Goal: Navigation & Orientation: Find specific page/section

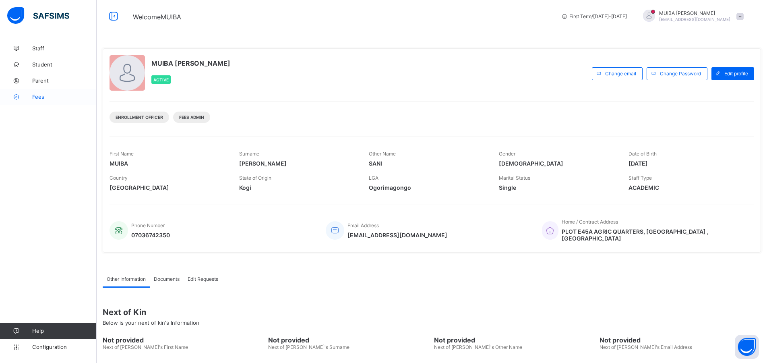
click at [38, 96] on span "Fees" at bounding box center [64, 96] width 64 height 6
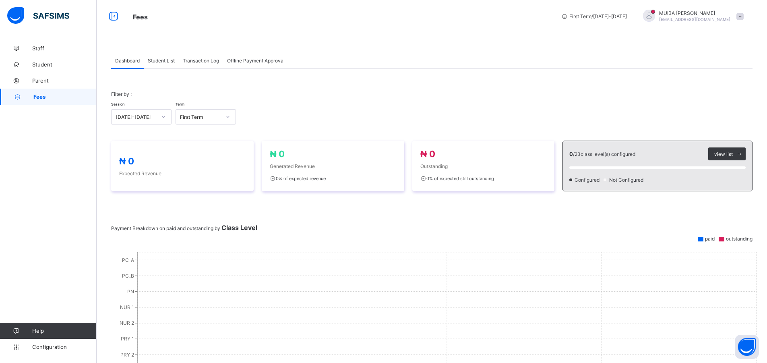
click at [163, 62] on span "Student List" at bounding box center [161, 61] width 27 height 6
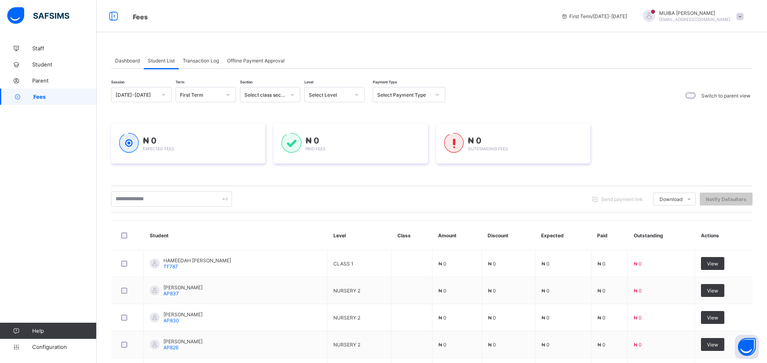
click at [357, 93] on icon at bounding box center [356, 95] width 5 height 8
click at [319, 136] on div "PN" at bounding box center [335, 137] width 60 height 12
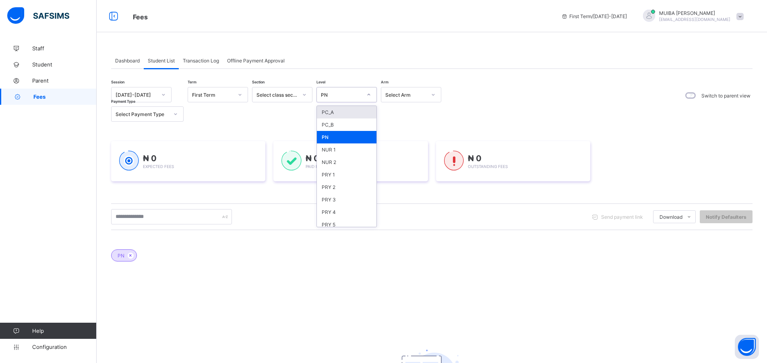
click at [370, 94] on icon at bounding box center [368, 95] width 5 height 8
click at [328, 151] on div "NUR 1" at bounding box center [347, 149] width 60 height 12
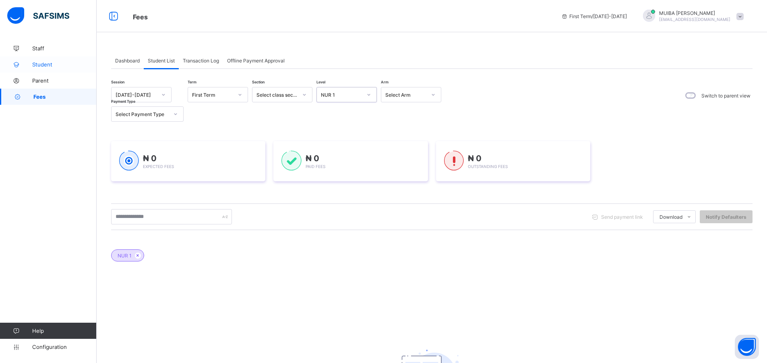
click at [42, 66] on span "Student" at bounding box center [64, 64] width 64 height 6
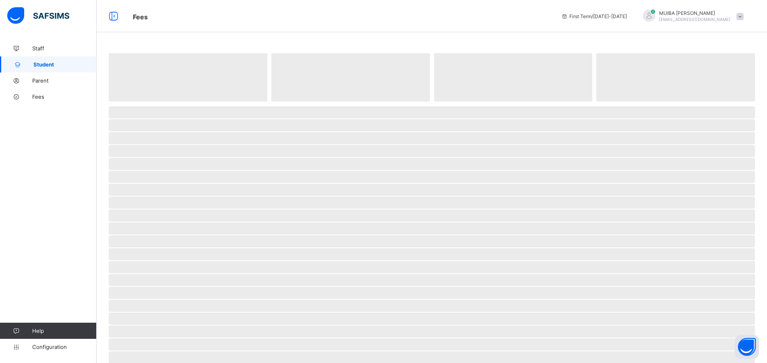
click at [42, 66] on span "Student" at bounding box center [64, 64] width 63 height 6
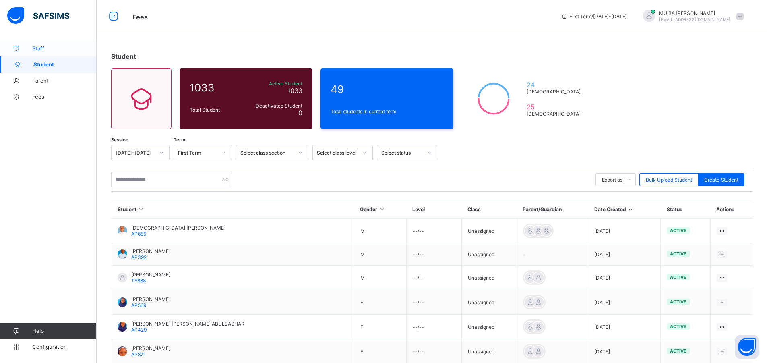
click at [51, 49] on span "Staff" at bounding box center [64, 48] width 64 height 6
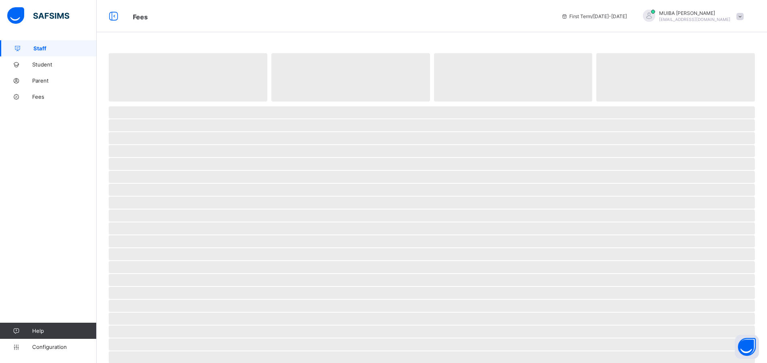
click at [51, 49] on span "Staff" at bounding box center [64, 48] width 63 height 6
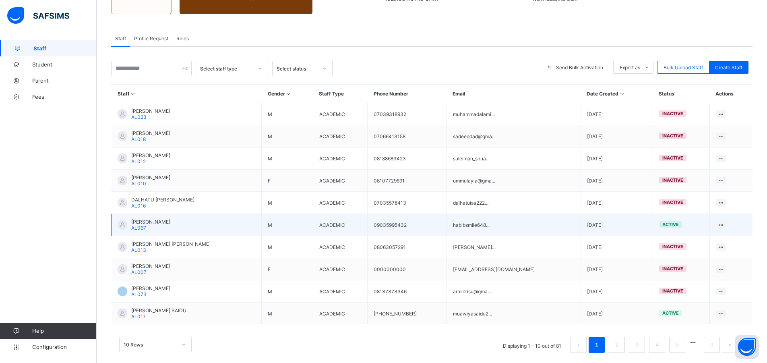
scroll to position [125, 0]
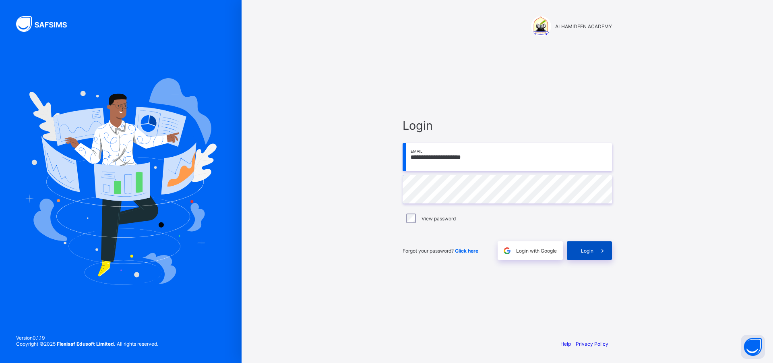
click at [591, 250] on span "Login" at bounding box center [587, 251] width 12 height 6
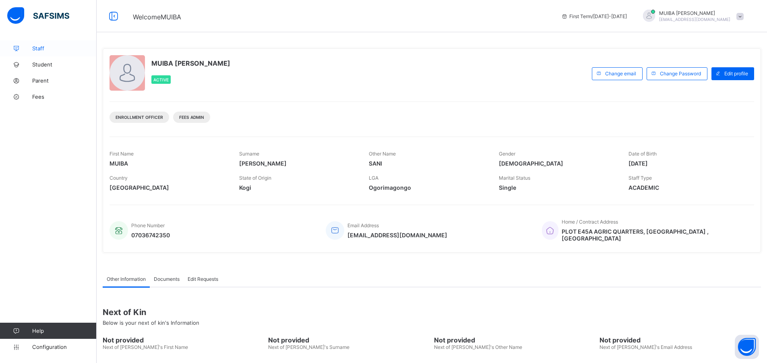
click at [43, 52] on link "Staff" at bounding box center [48, 48] width 97 height 16
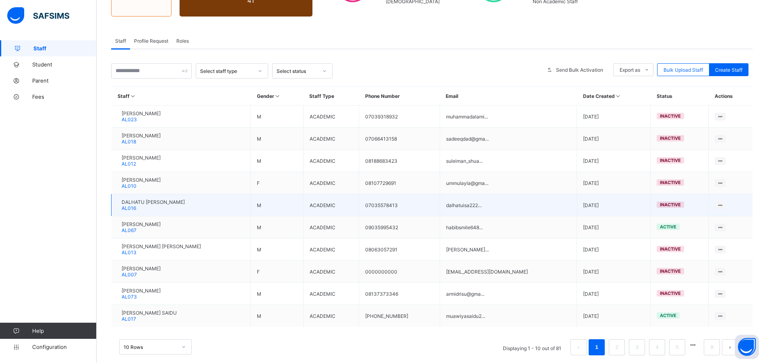
scroll to position [125, 0]
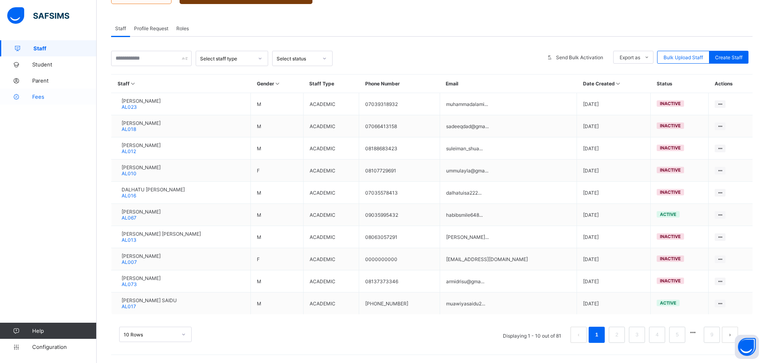
click at [45, 99] on span "Fees" at bounding box center [64, 96] width 64 height 6
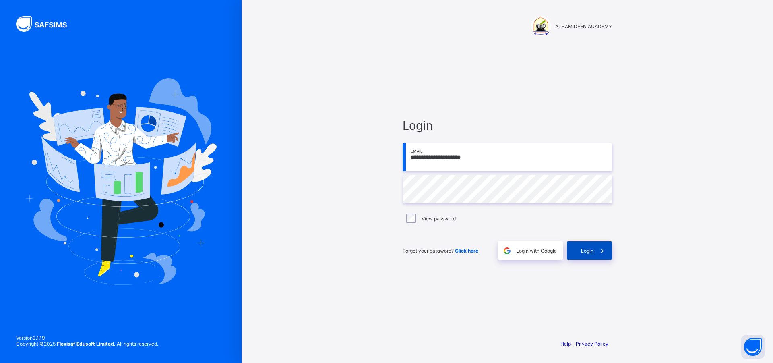
click at [586, 246] on div "Login" at bounding box center [589, 250] width 45 height 19
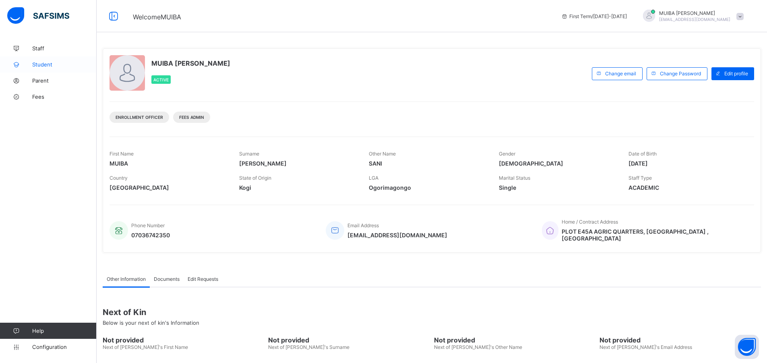
click at [39, 65] on span "Student" at bounding box center [64, 64] width 64 height 6
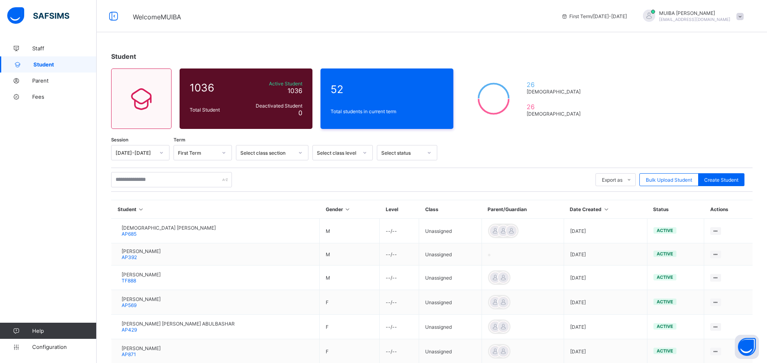
click at [362, 153] on div at bounding box center [365, 152] width 14 height 13
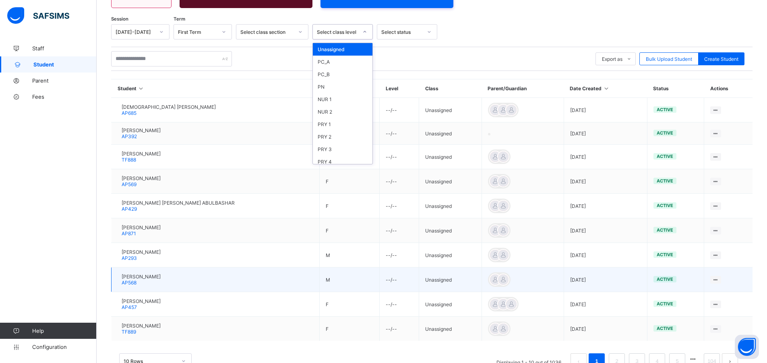
scroll to position [147, 0]
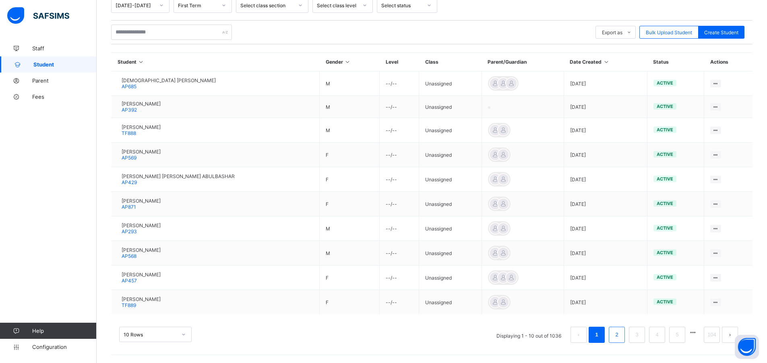
click at [621, 333] on link "2" at bounding box center [617, 334] width 8 height 10
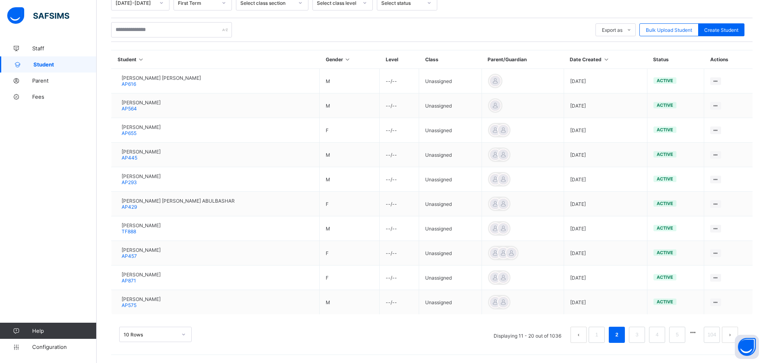
scroll to position [0, 0]
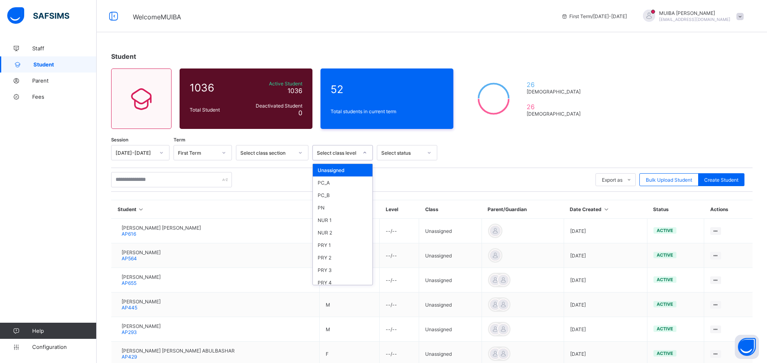
click at [365, 154] on icon at bounding box center [364, 153] width 5 height 8
click at [332, 248] on div "CLASS 6" at bounding box center [343, 246] width 60 height 12
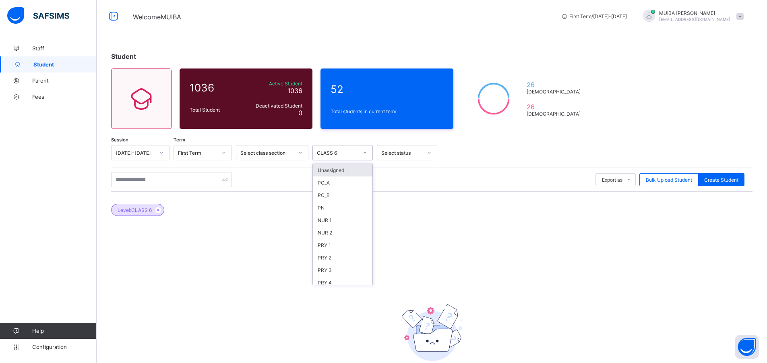
click at [365, 154] on icon at bounding box center [364, 153] width 5 height 8
click at [48, 66] on span "Student" at bounding box center [64, 64] width 63 height 6
click at [40, 50] on span "Staff" at bounding box center [64, 48] width 64 height 6
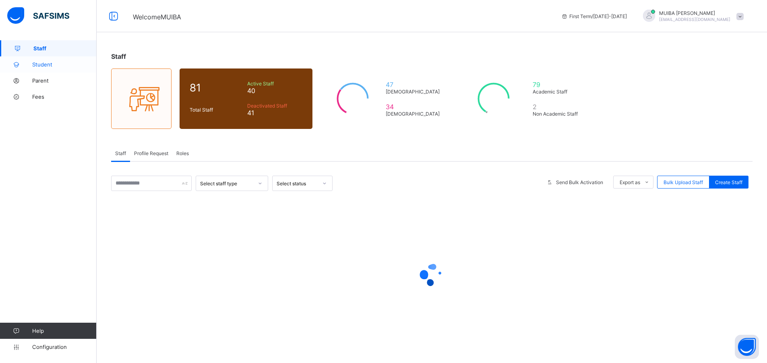
click at [53, 67] on span "Student" at bounding box center [64, 64] width 64 height 6
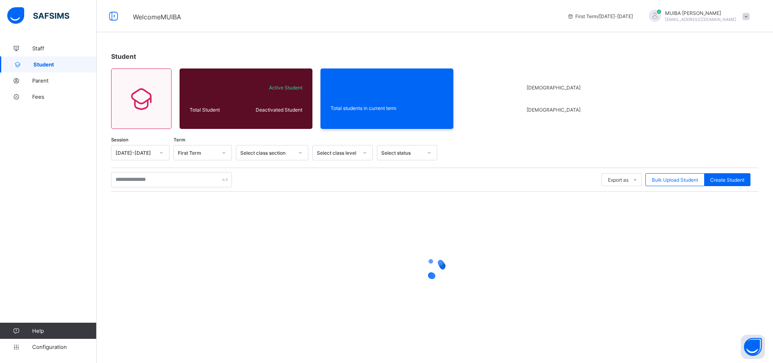
click at [58, 61] on span "Student" at bounding box center [64, 64] width 63 height 6
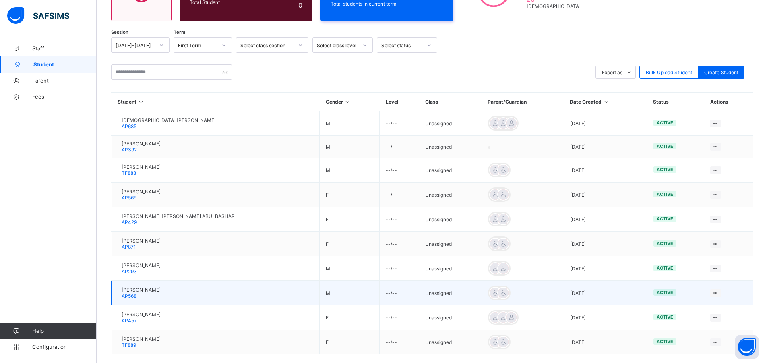
scroll to position [147, 0]
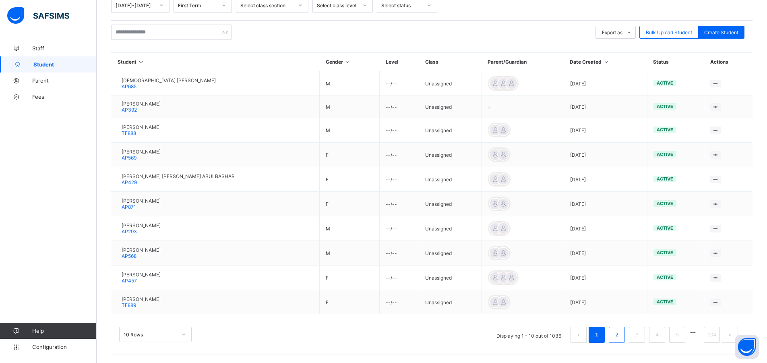
click at [621, 333] on link "2" at bounding box center [617, 334] width 8 height 10
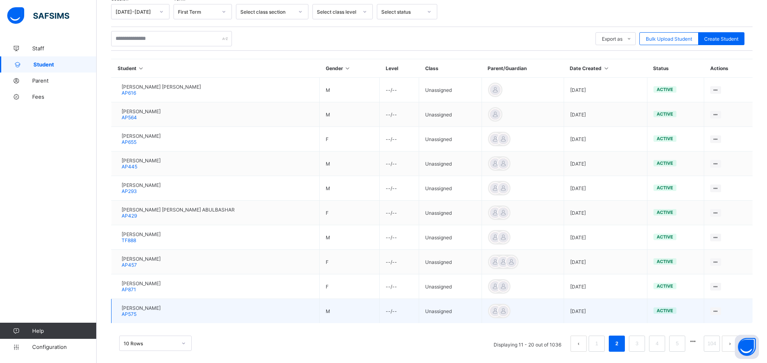
scroll to position [150, 0]
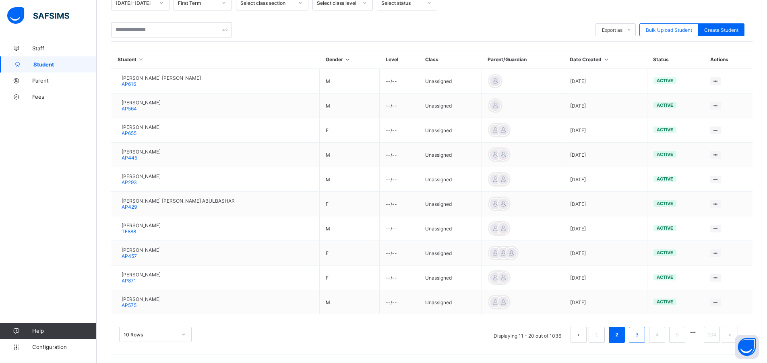
click at [641, 336] on link "3" at bounding box center [637, 334] width 8 height 10
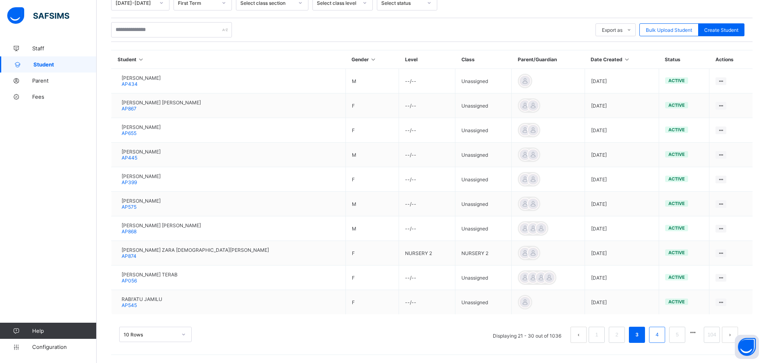
click at [661, 334] on link "4" at bounding box center [657, 334] width 8 height 10
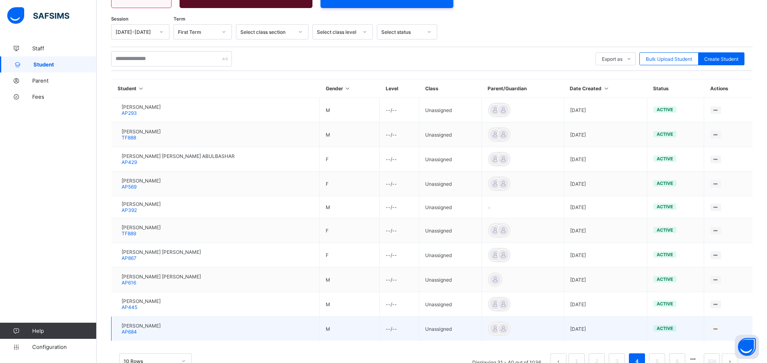
scroll to position [147, 0]
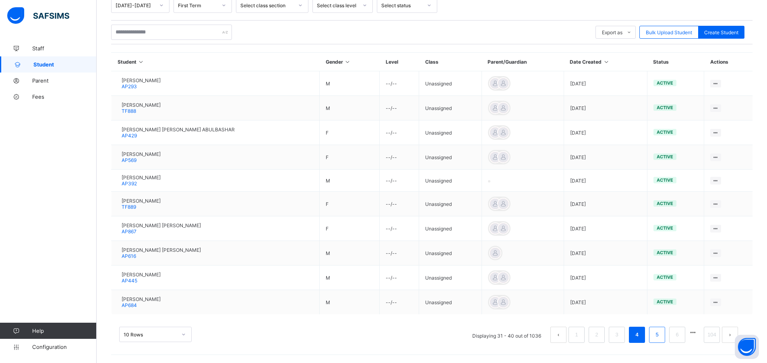
click at [661, 333] on link "5" at bounding box center [657, 334] width 8 height 10
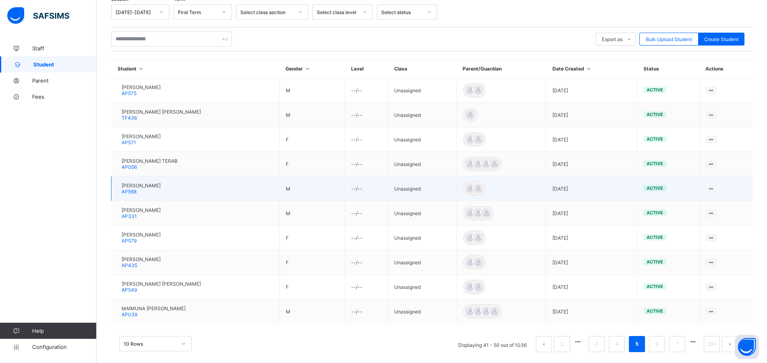
scroll to position [150, 0]
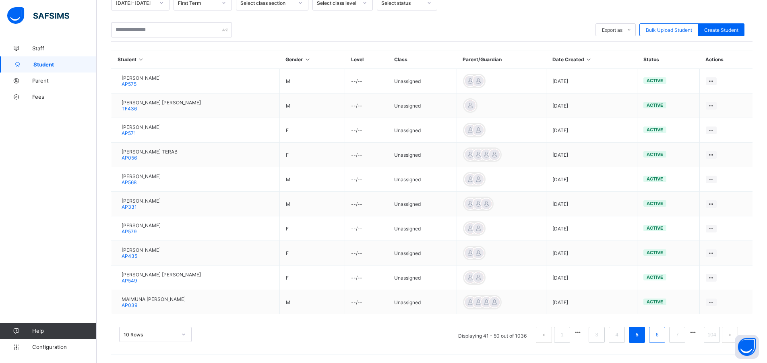
click at [661, 335] on link "6" at bounding box center [657, 334] width 8 height 10
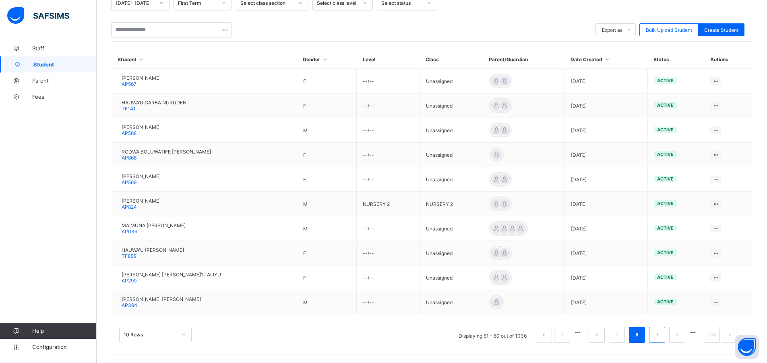
click at [661, 333] on link "7" at bounding box center [657, 334] width 8 height 10
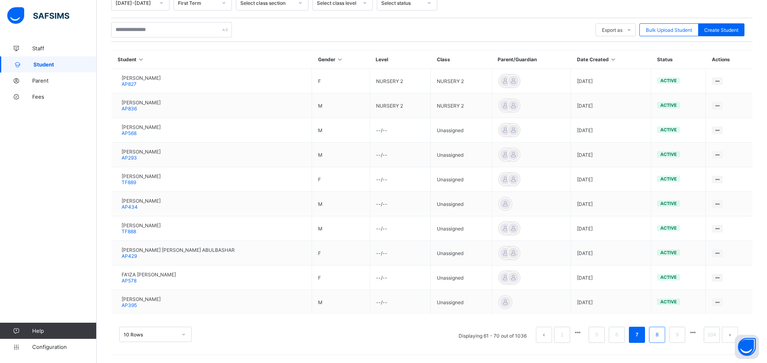
click at [665, 335] on li "8" at bounding box center [657, 335] width 16 height 16
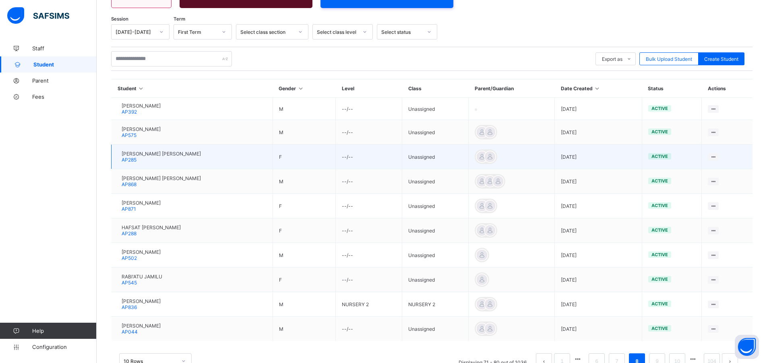
scroll to position [147, 0]
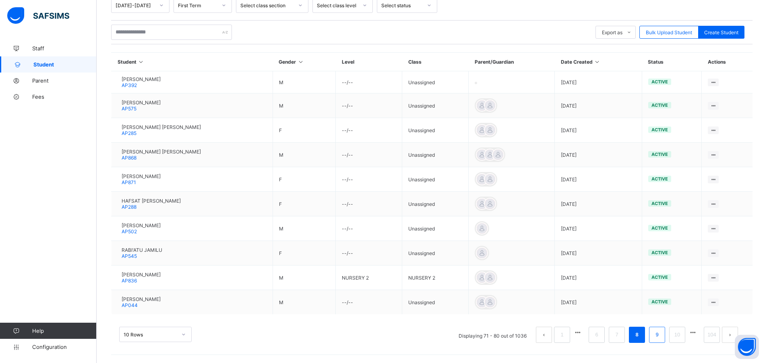
click at [661, 335] on link "9" at bounding box center [657, 334] width 8 height 10
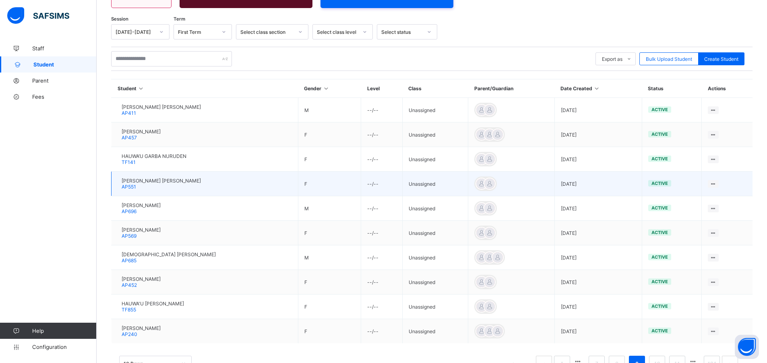
scroll to position [150, 0]
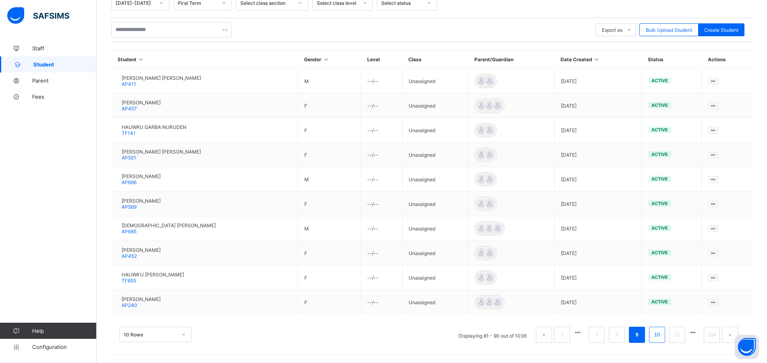
click at [663, 334] on link "10" at bounding box center [657, 334] width 10 height 10
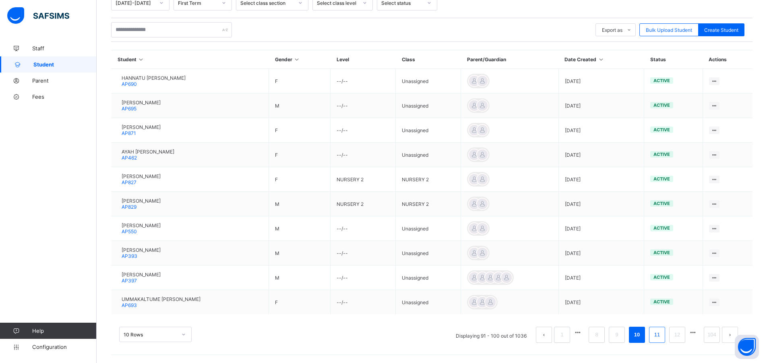
click at [662, 336] on link "11" at bounding box center [657, 334] width 10 height 10
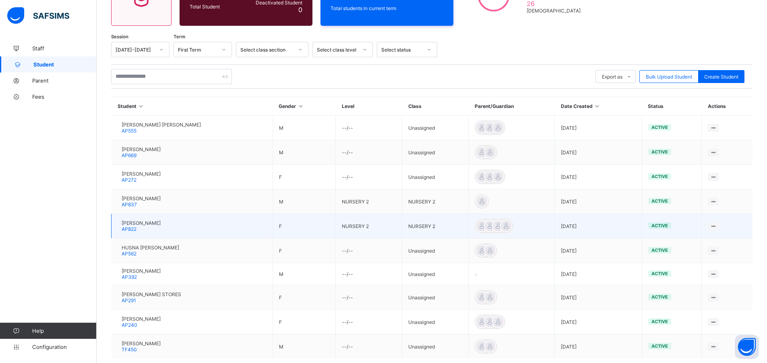
scroll to position [121, 0]
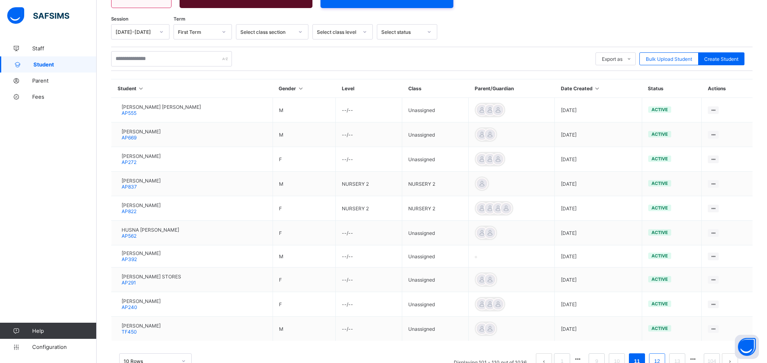
click at [663, 357] on link "12" at bounding box center [657, 361] width 10 height 10
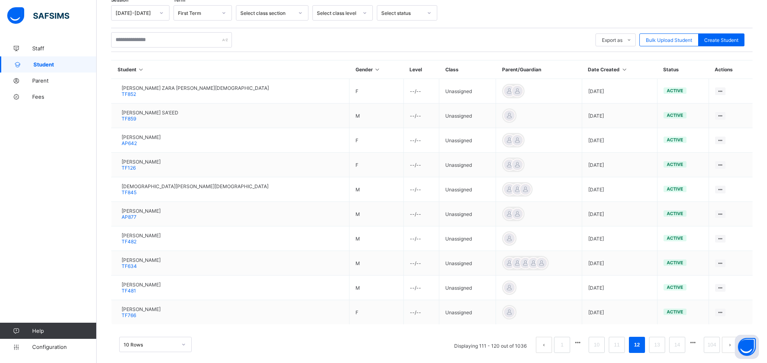
scroll to position [150, 0]
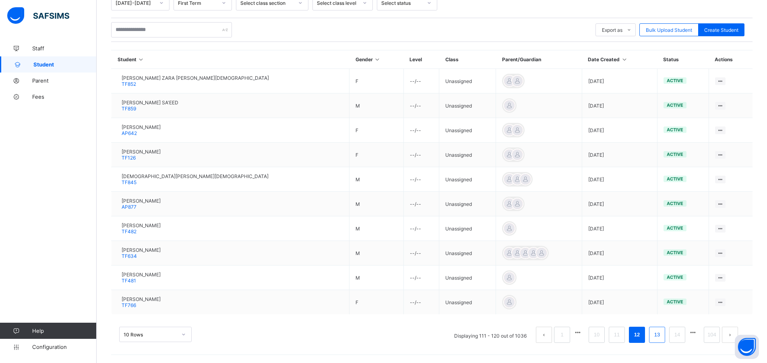
click at [663, 334] on link "13" at bounding box center [657, 334] width 10 height 10
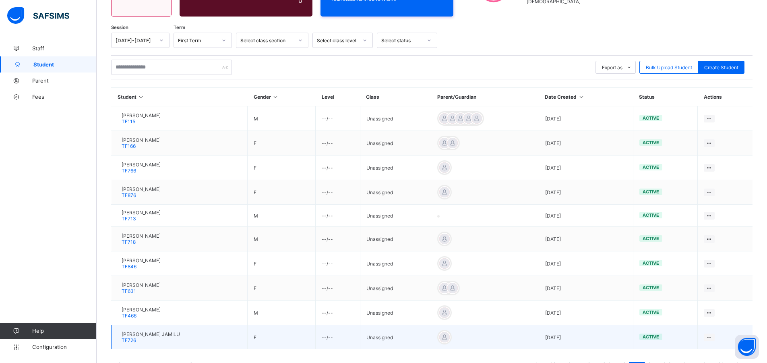
scroll to position [121, 0]
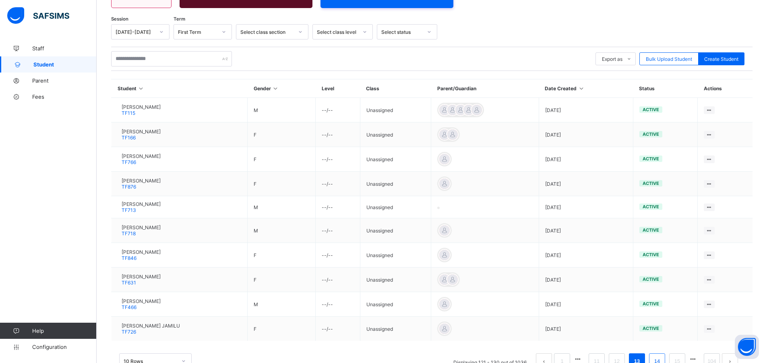
click at [663, 358] on link "14" at bounding box center [657, 361] width 10 height 10
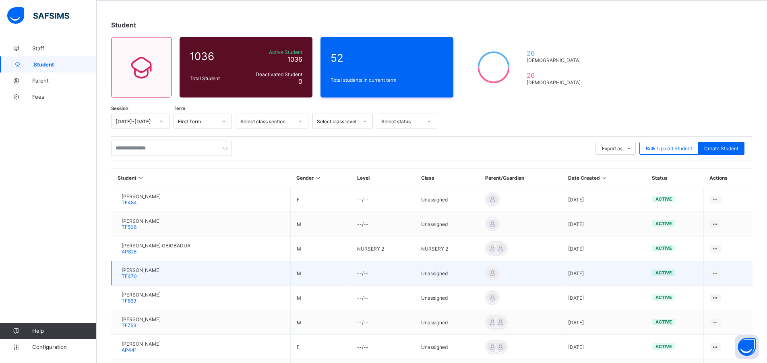
scroll to position [150, 0]
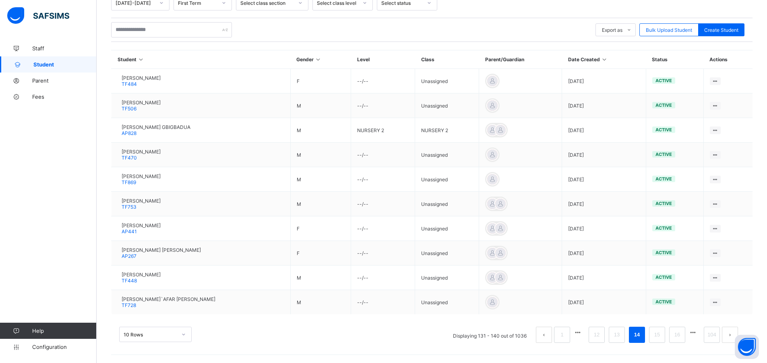
click at [734, 334] on button "next page" at bounding box center [730, 335] width 16 height 16
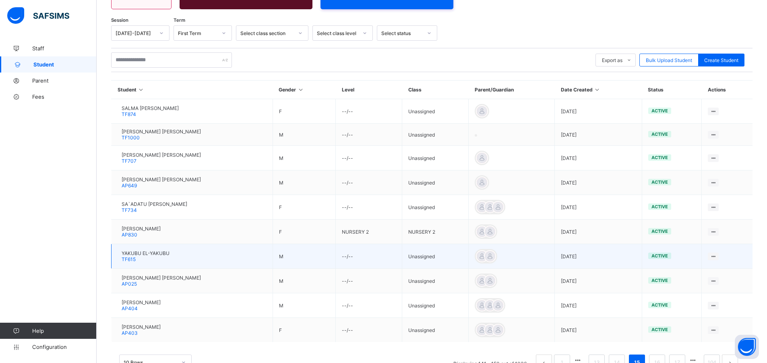
scroll to position [121, 0]
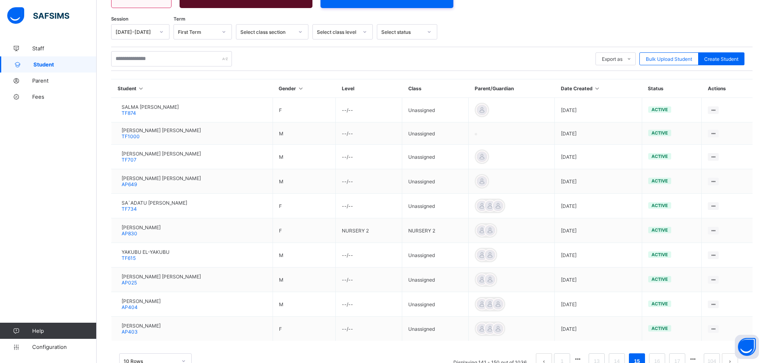
click at [735, 361] on button "next page" at bounding box center [730, 361] width 16 height 16
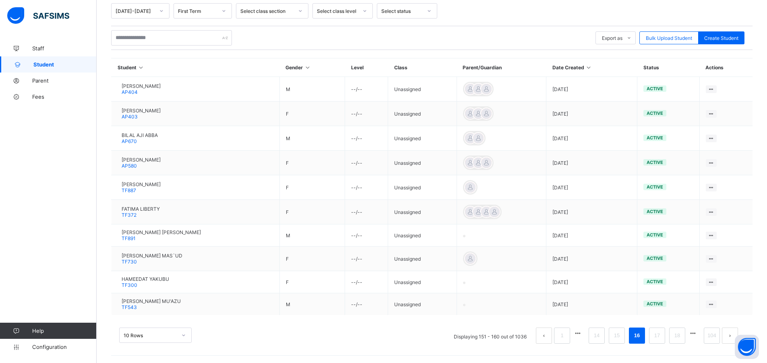
scroll to position [143, 0]
click at [719, 335] on link "104" at bounding box center [712, 334] width 14 height 10
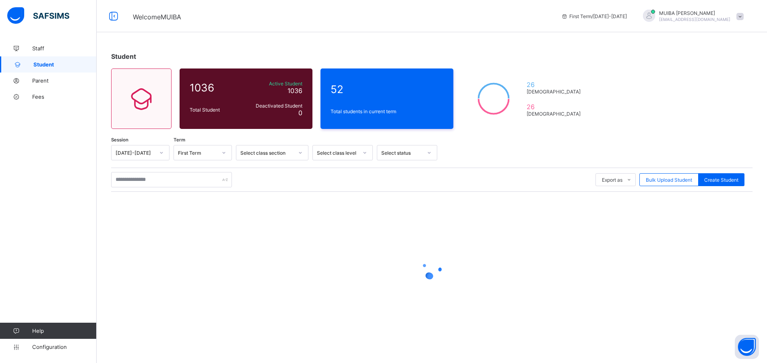
scroll to position [0, 0]
